Goal: Ask a question

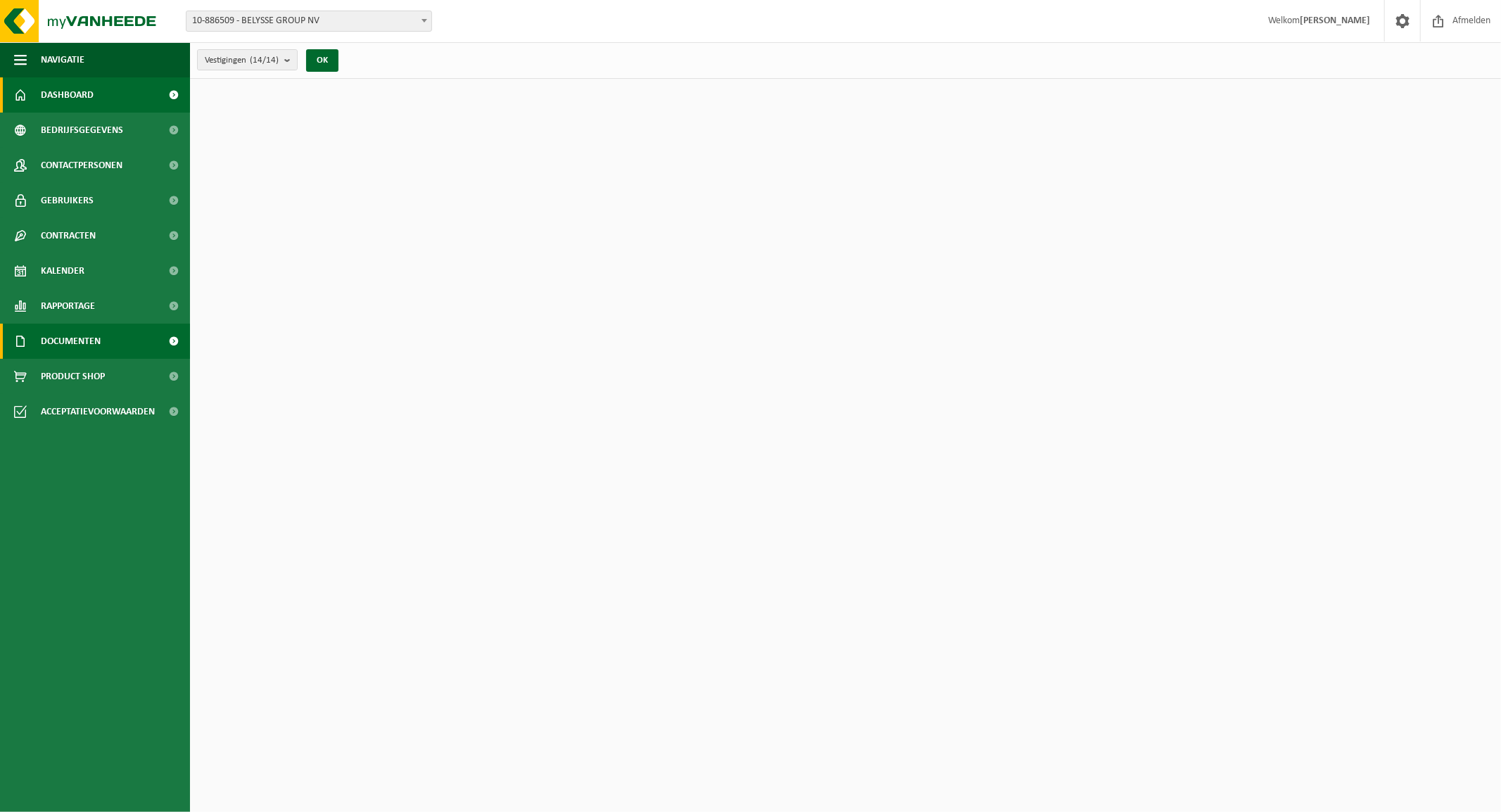
click at [70, 339] on span "Documenten" at bounding box center [70, 341] width 60 height 35
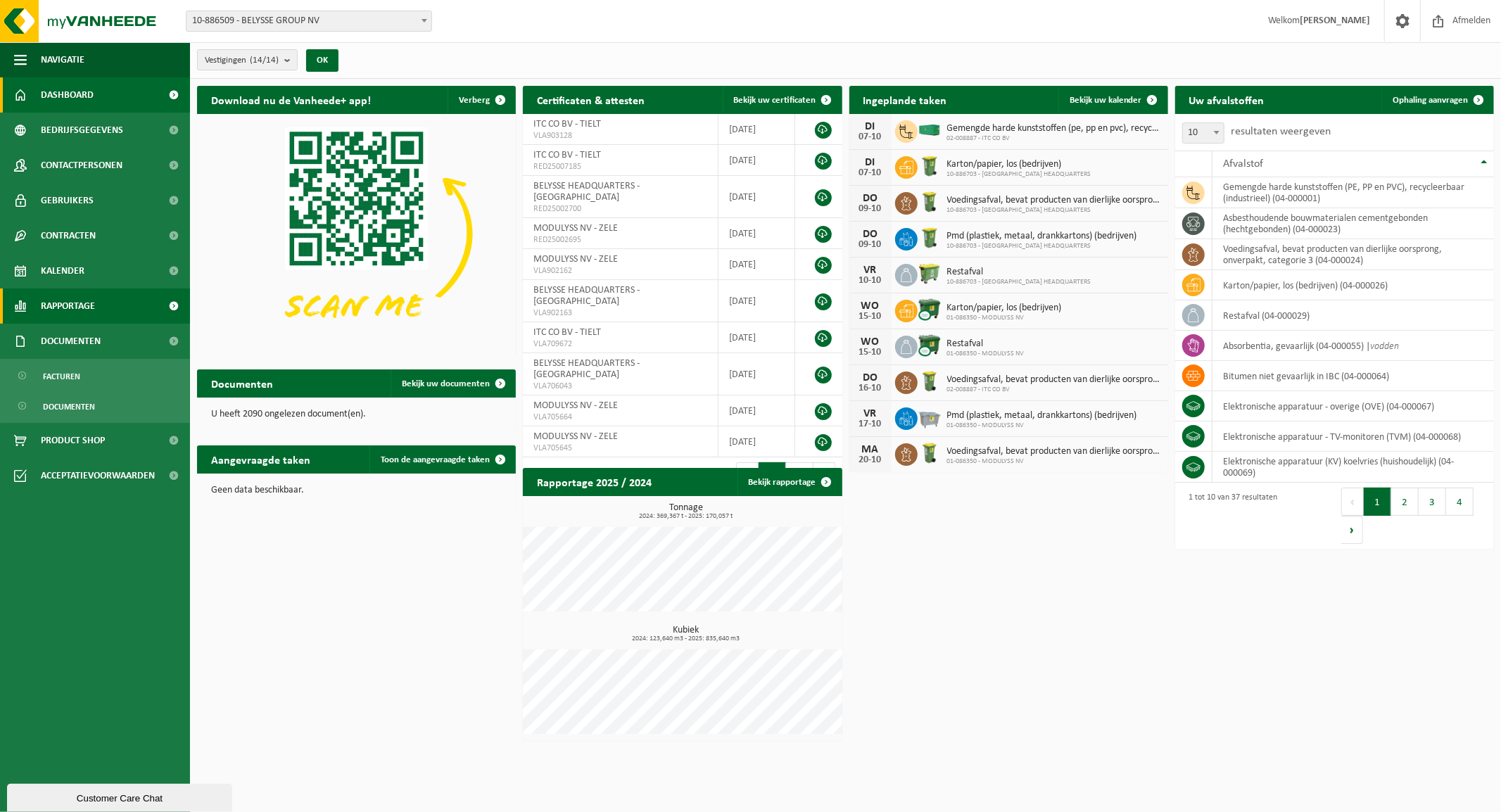
click at [81, 307] on span "Rapportage" at bounding box center [68, 305] width 54 height 35
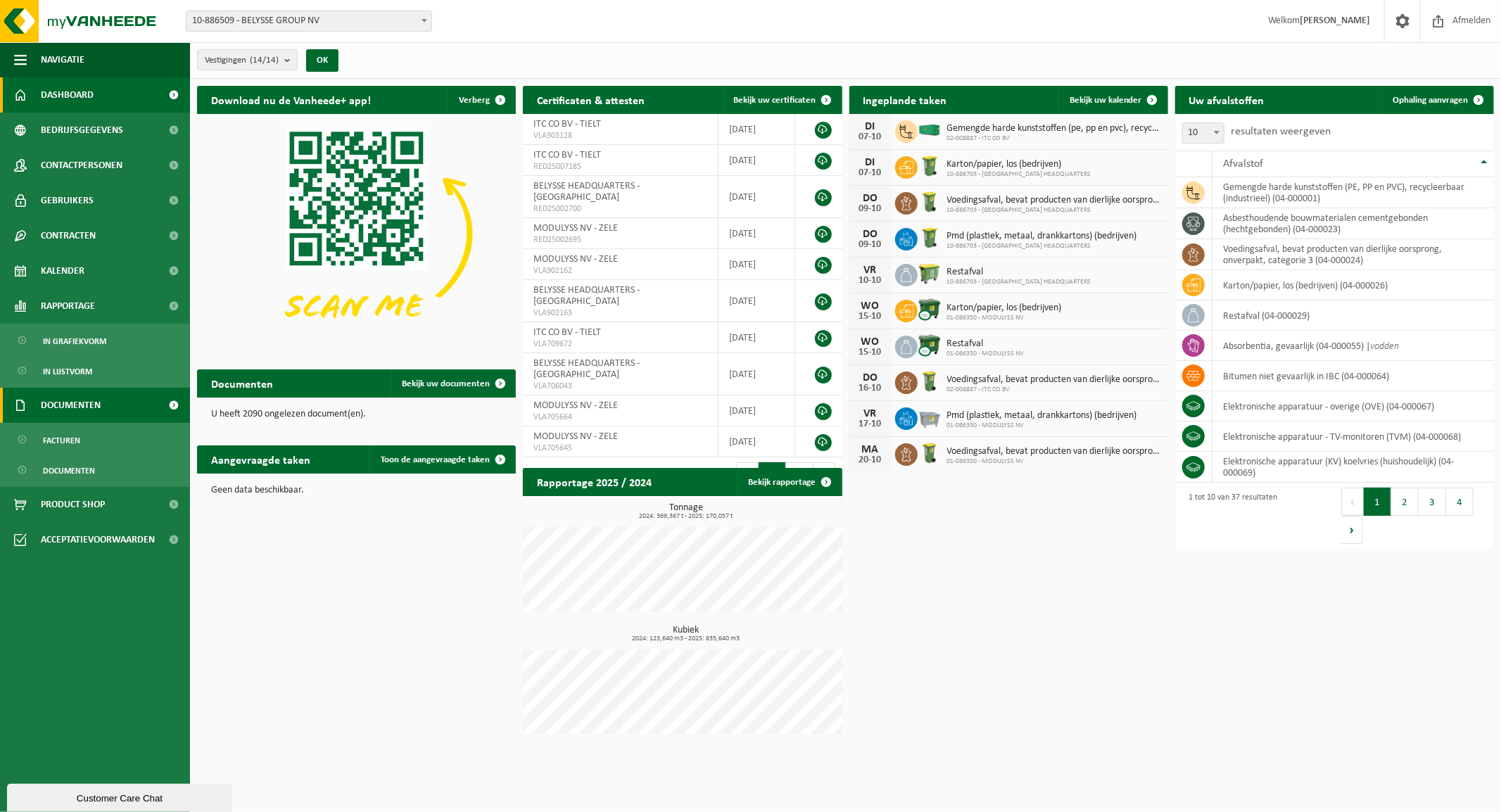
click at [74, 399] on span "Documenten" at bounding box center [70, 405] width 60 height 35
click at [73, 399] on span "Documenten" at bounding box center [70, 405] width 60 height 35
click at [68, 433] on span "Facturen" at bounding box center [62, 440] width 38 height 27
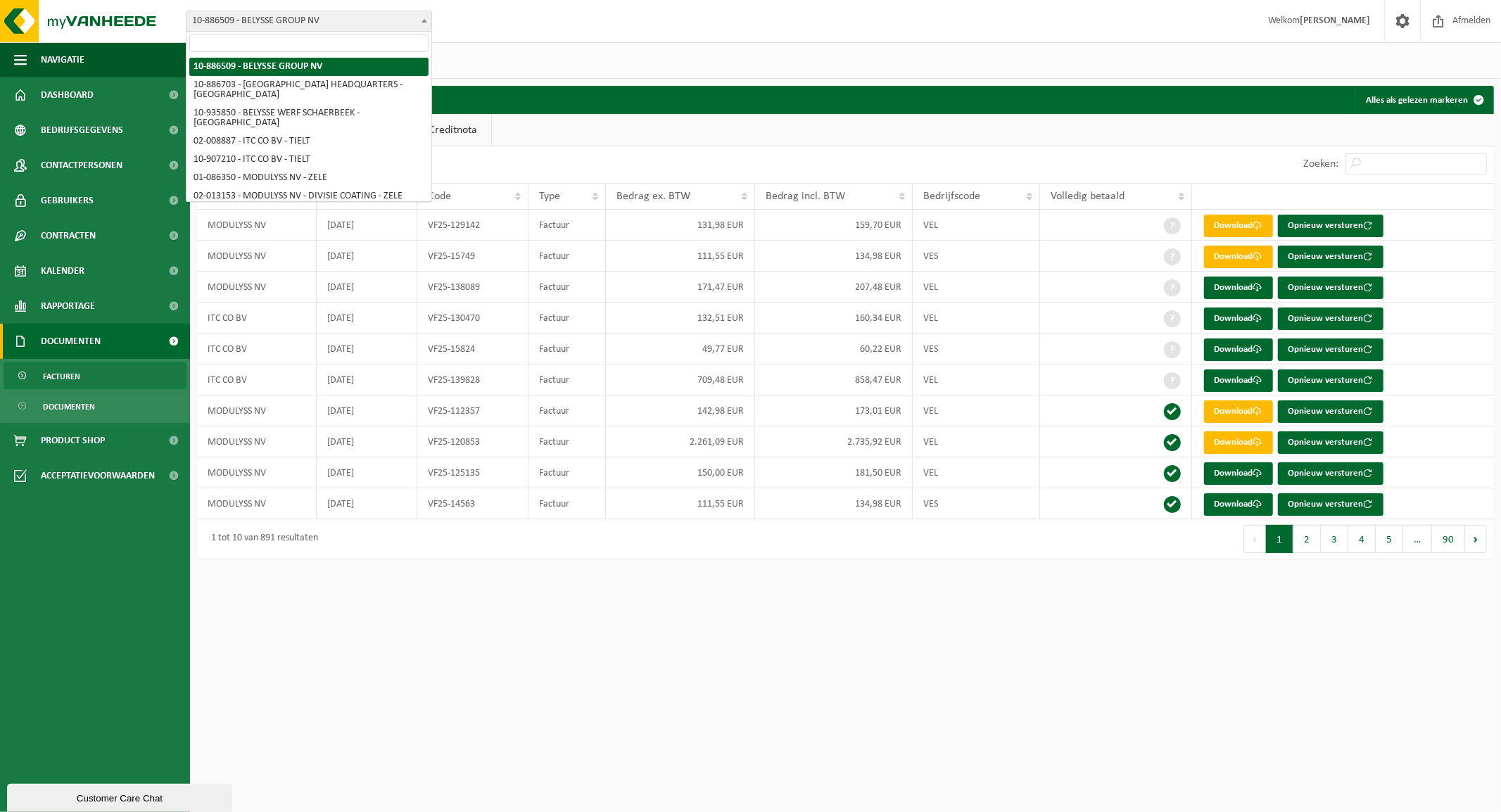
click at [420, 15] on span at bounding box center [424, 20] width 14 height 18
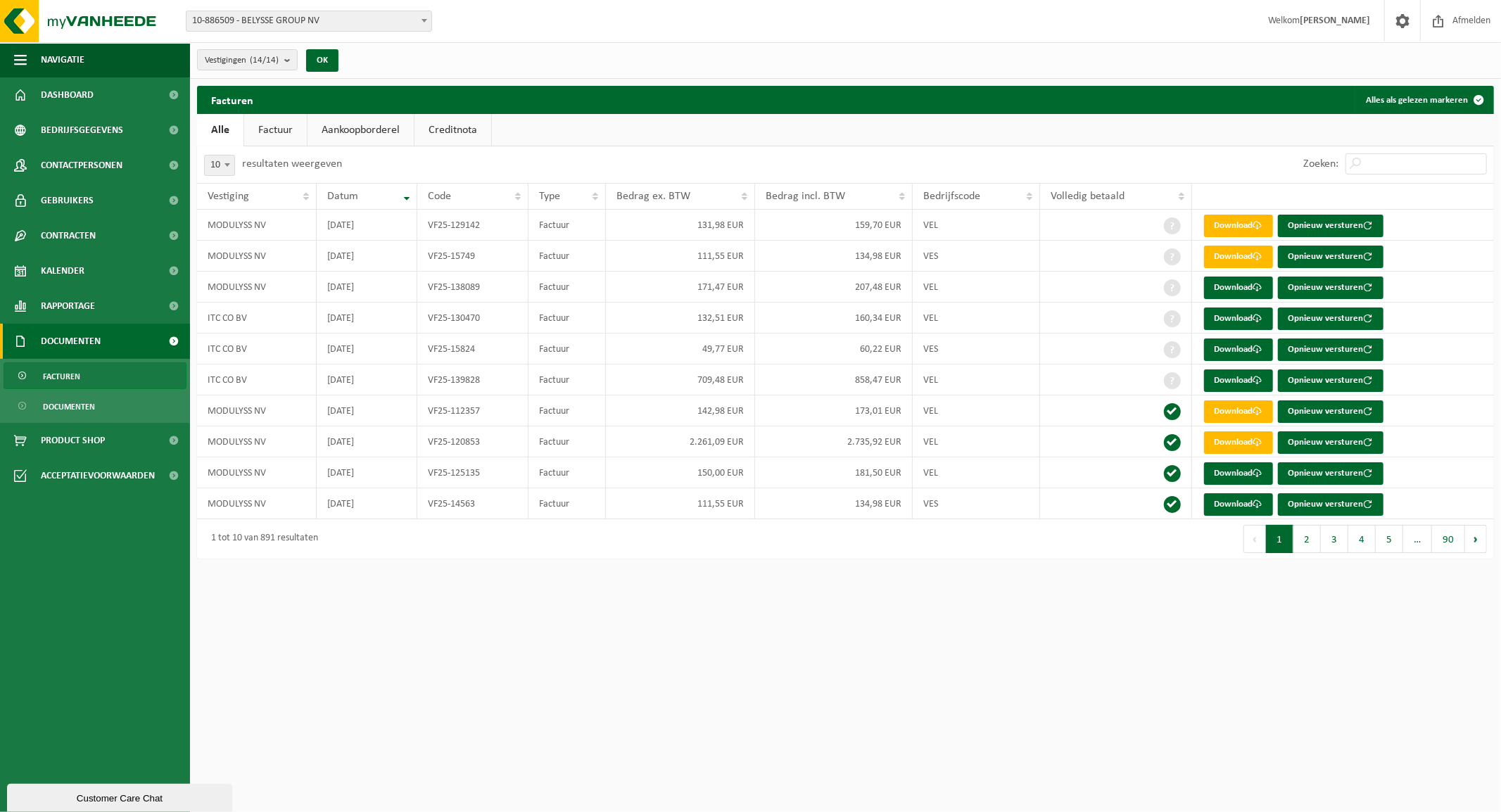
click at [543, 173] on div "10 25 50 100 10 resultaten weergeven" at bounding box center [521, 164] width 649 height 37
click at [94, 792] on div "Customer Care Chat" at bounding box center [120, 797] width 204 height 11
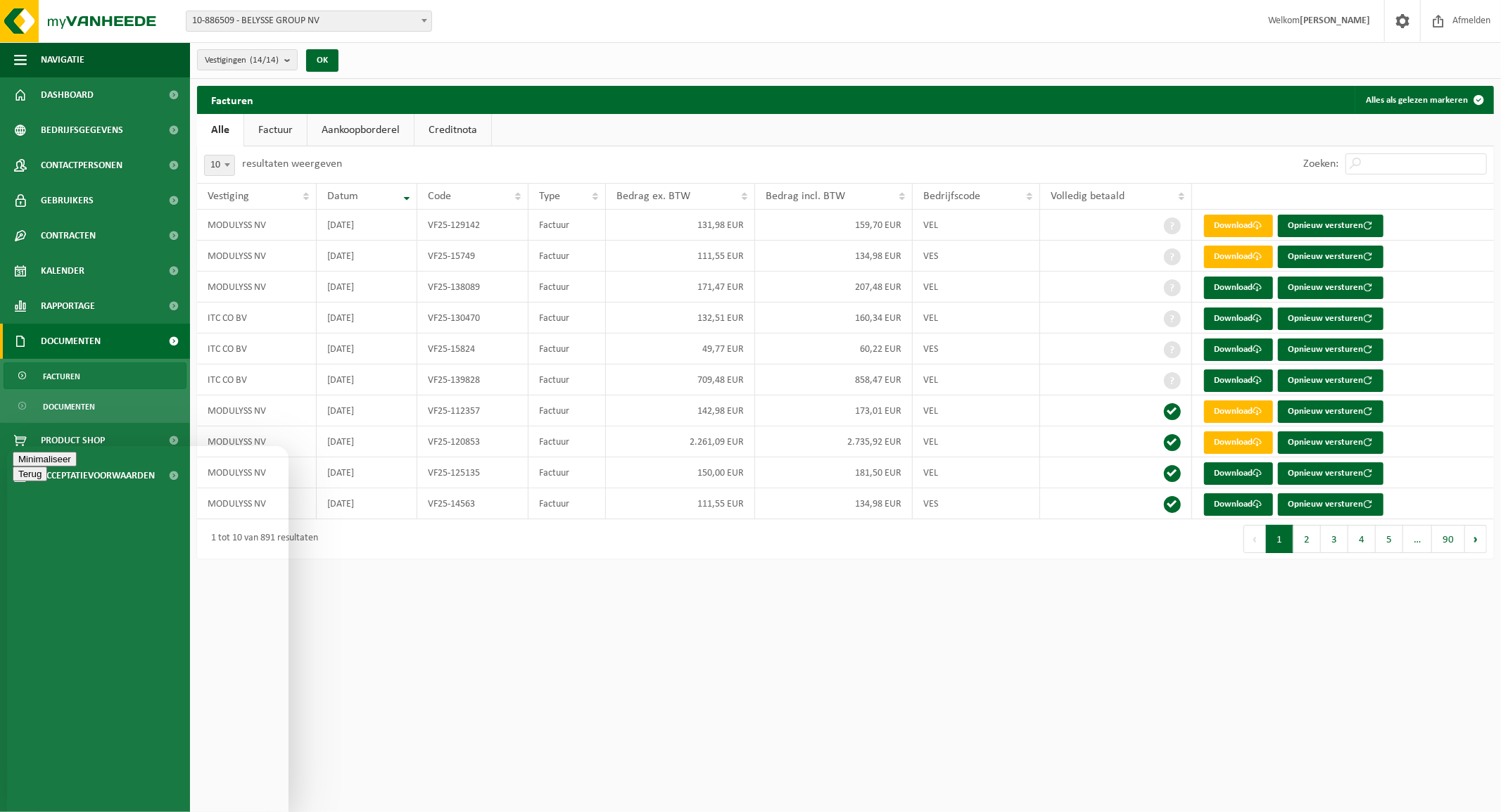
type textarea "Goeiemorgen,"
type textarea "zou het kunnen dat nog niet alle facturen beschikbaar zijn?"
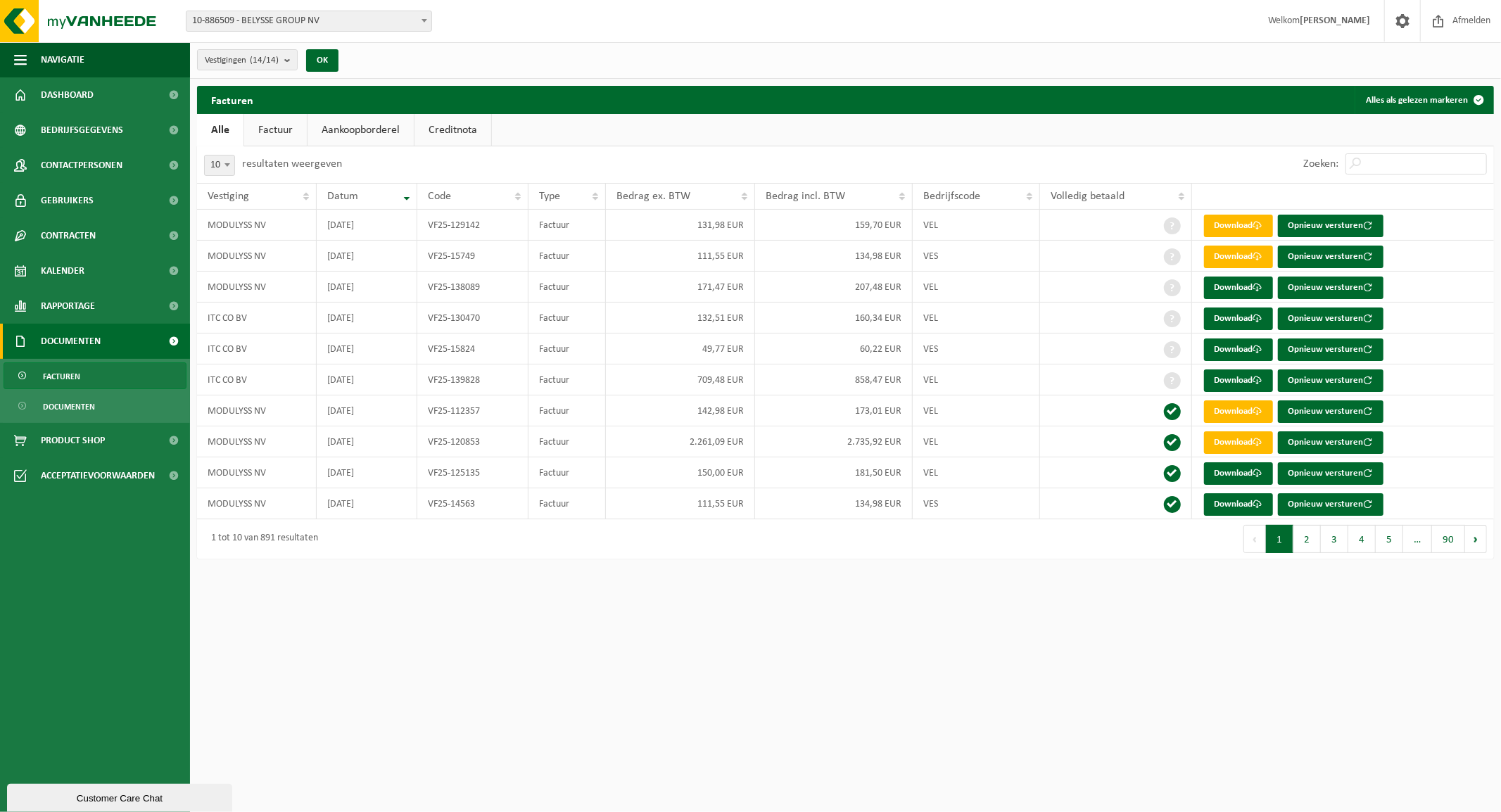
click at [120, 792] on div "Customer Care Chat" at bounding box center [120, 797] width 204 height 11
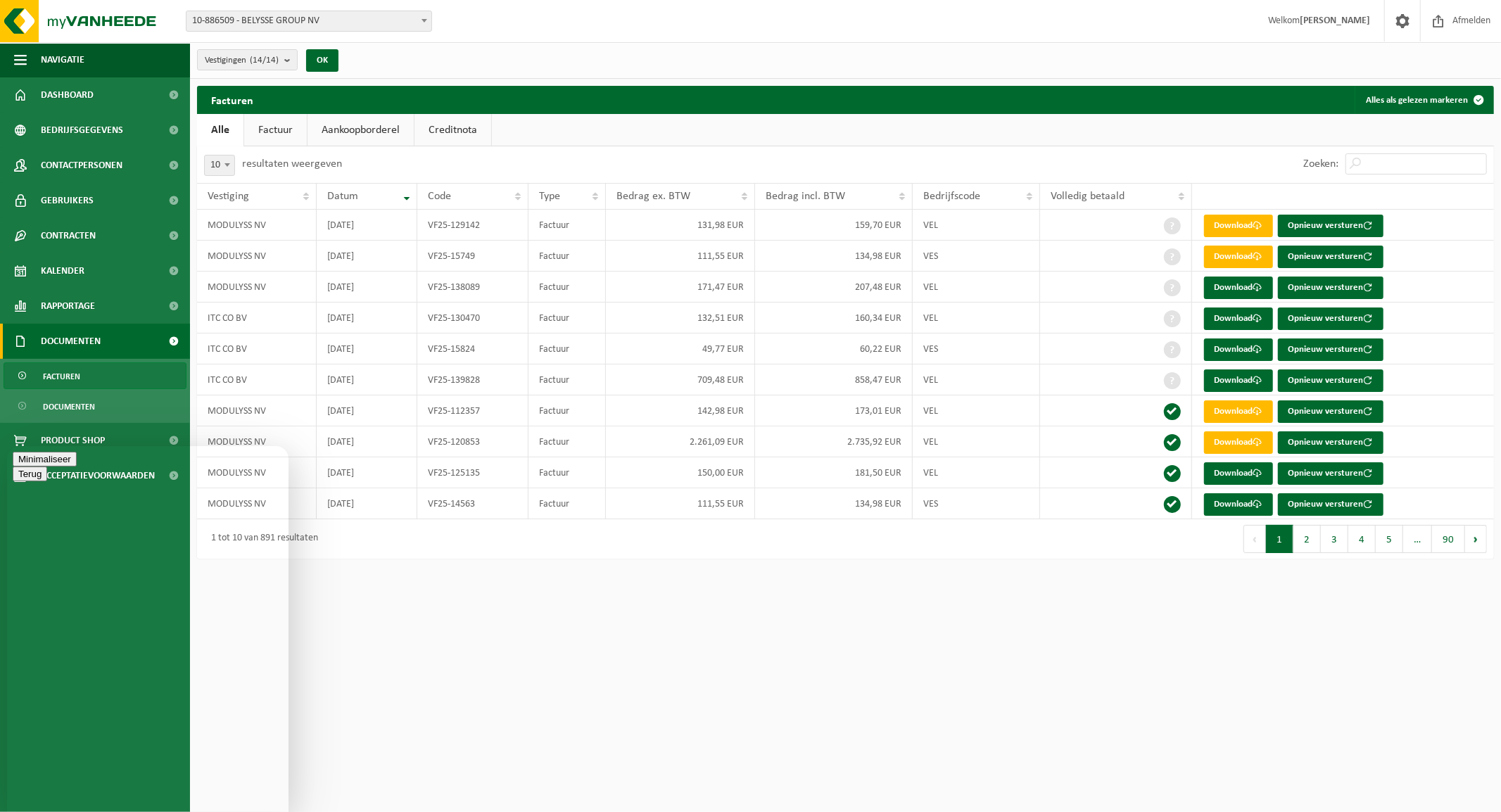
click at [77, 464] on button "Minimaliseer" at bounding box center [45, 459] width 64 height 15
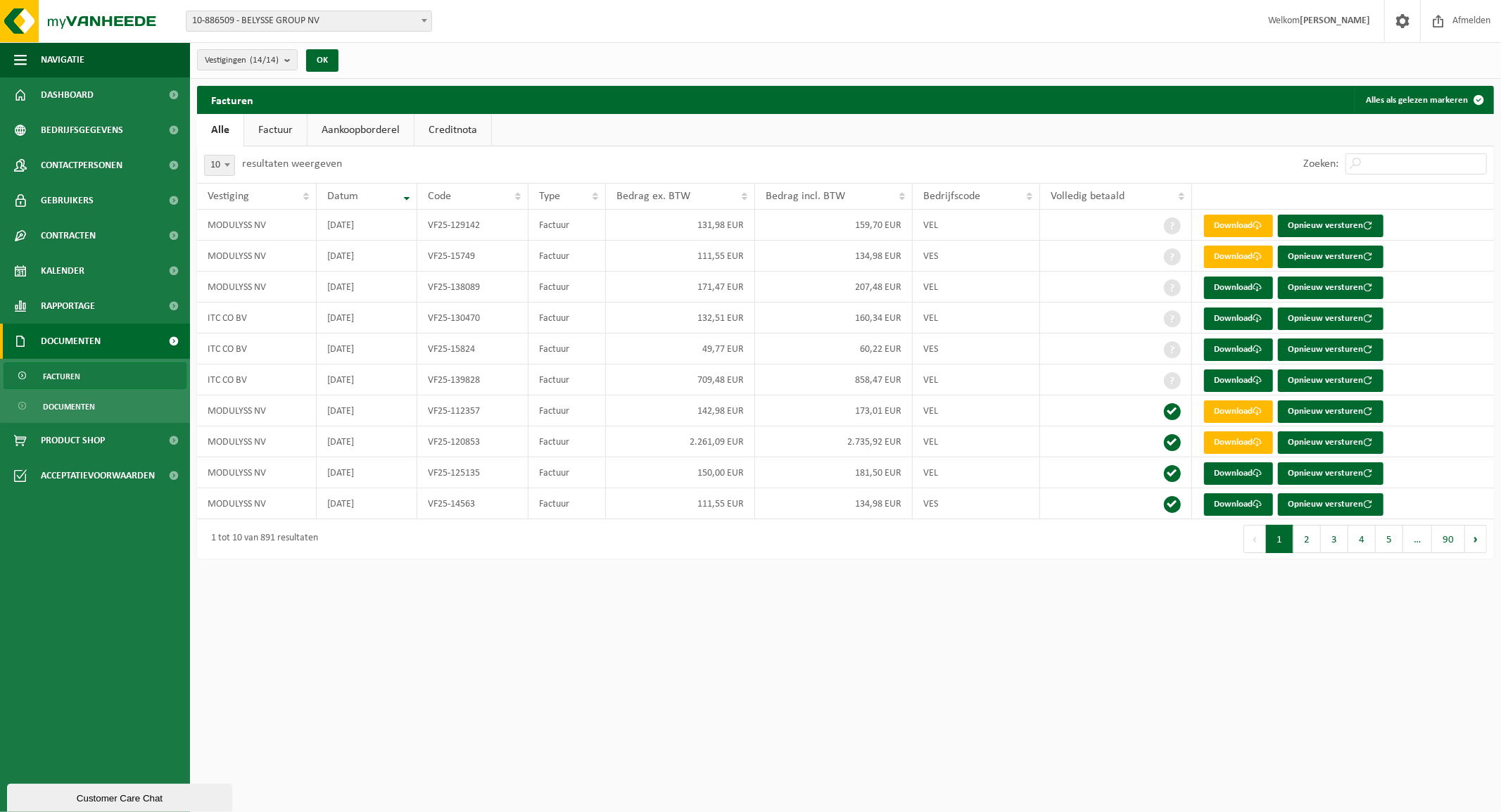
click at [649, 616] on html "Vestiging: 10-886509 - BELYSSE GROUP NV 10-886703 - BELYSSE HEADQUARTERS - WARE…" at bounding box center [750, 406] width 1501 height 812
